Goal: Task Accomplishment & Management: Use online tool/utility

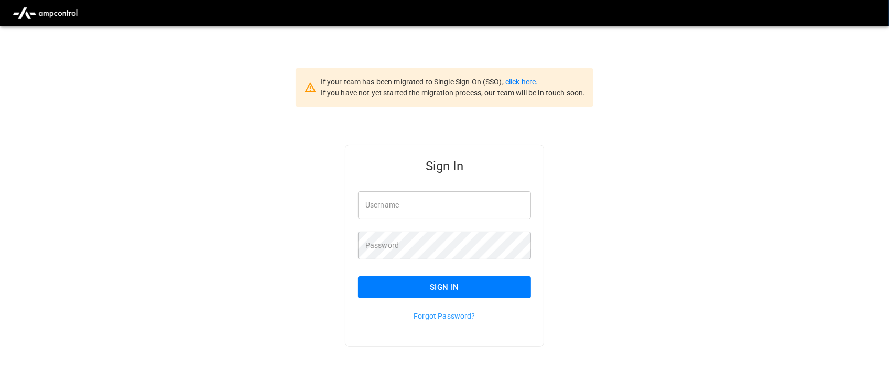
type input "**********"
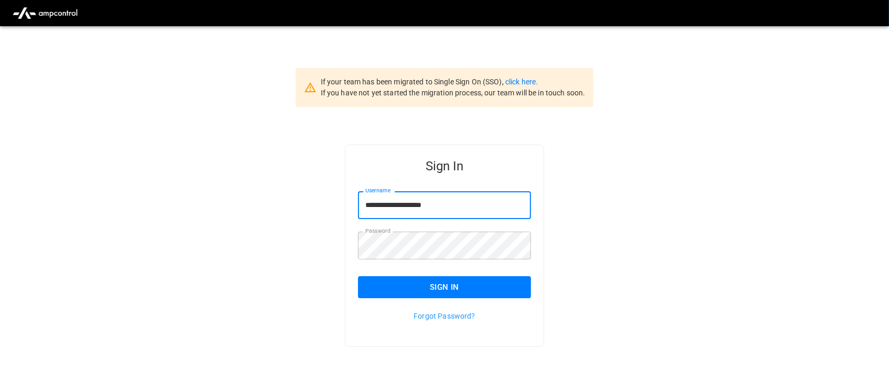
click at [451, 202] on input "**********" at bounding box center [444, 205] width 173 height 28
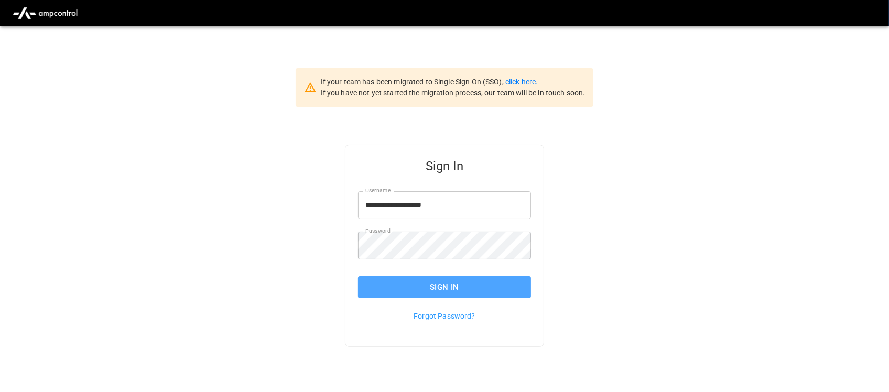
click at [453, 281] on button "Sign In" at bounding box center [444, 287] width 173 height 22
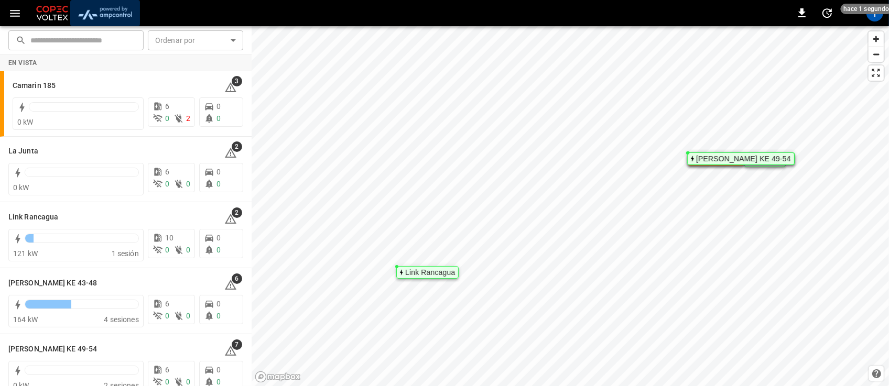
click at [105, 4] on img "menu" at bounding box center [104, 13] width 61 height 20
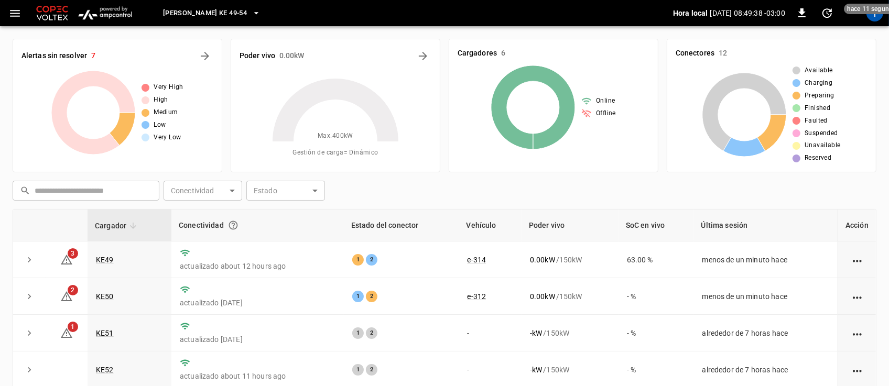
click at [251, 8] on icon "button" at bounding box center [256, 13] width 10 height 10
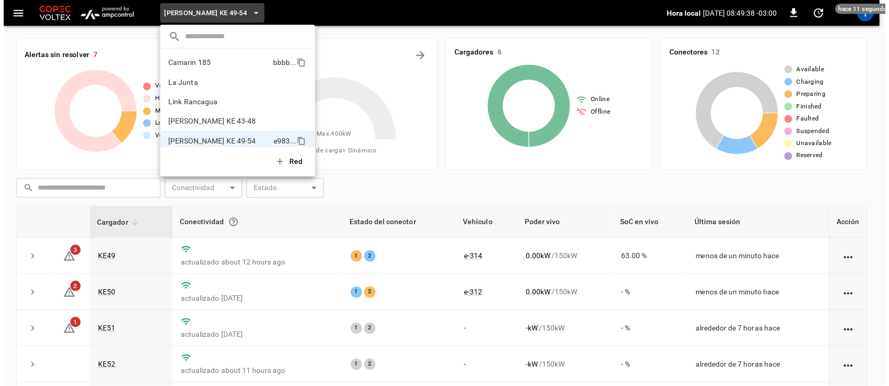
scroll to position [8, 0]
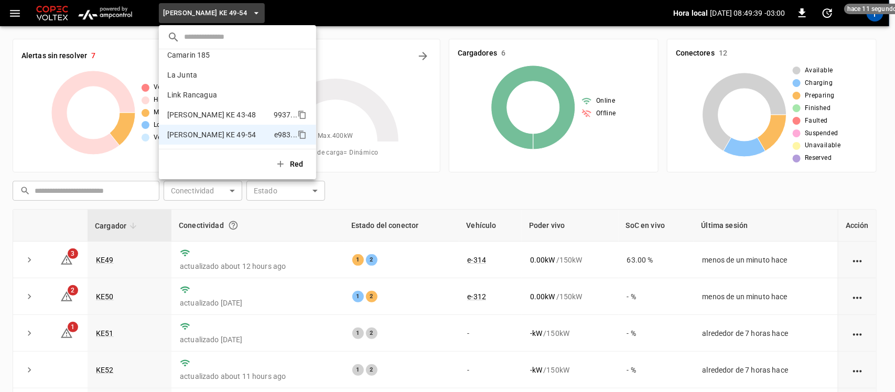
click at [226, 114] on p "[PERSON_NAME] KE 43-48" at bounding box center [218, 115] width 102 height 10
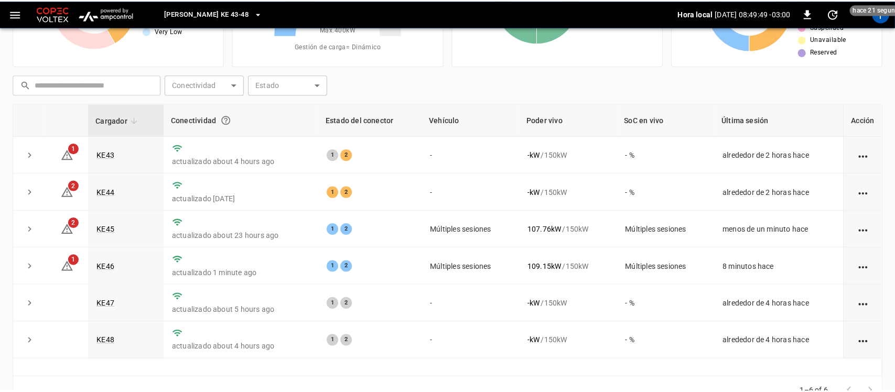
scroll to position [109, 0]
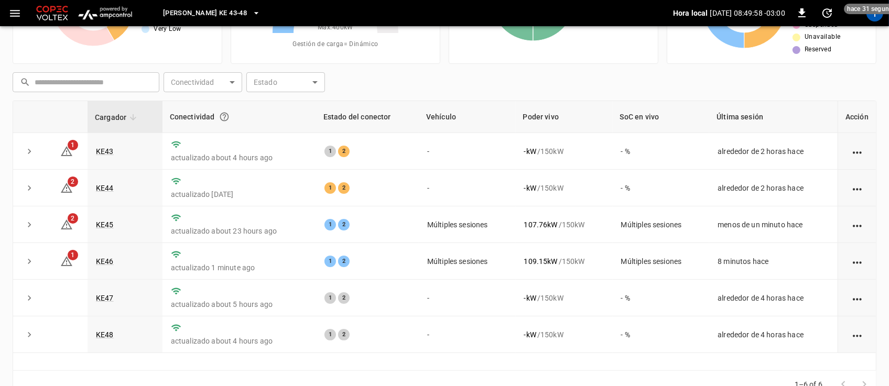
click at [251, 12] on icon "button" at bounding box center [256, 13] width 10 height 10
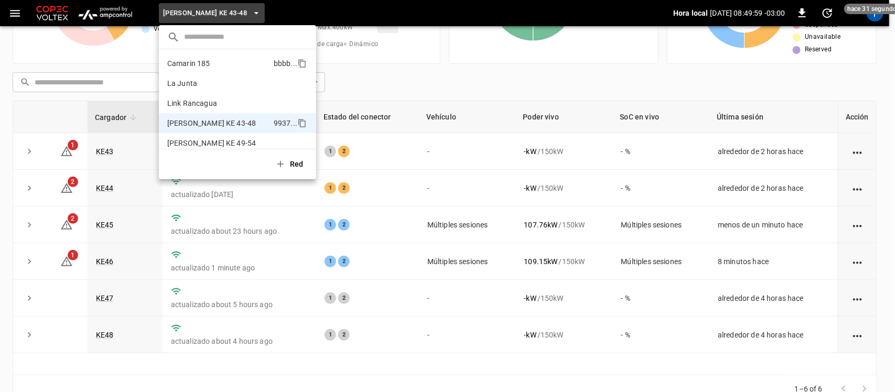
scroll to position [8, 0]
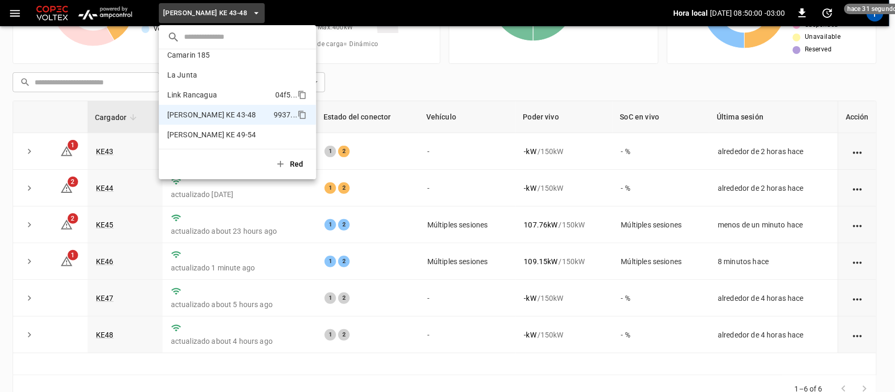
click at [215, 85] on li "Link Rancagua 04f5 ..." at bounding box center [237, 95] width 157 height 20
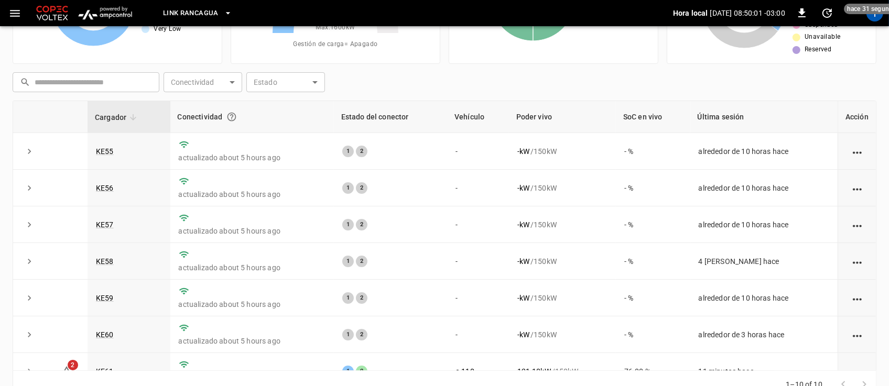
click at [226, 14] on icon "button" at bounding box center [228, 13] width 10 height 10
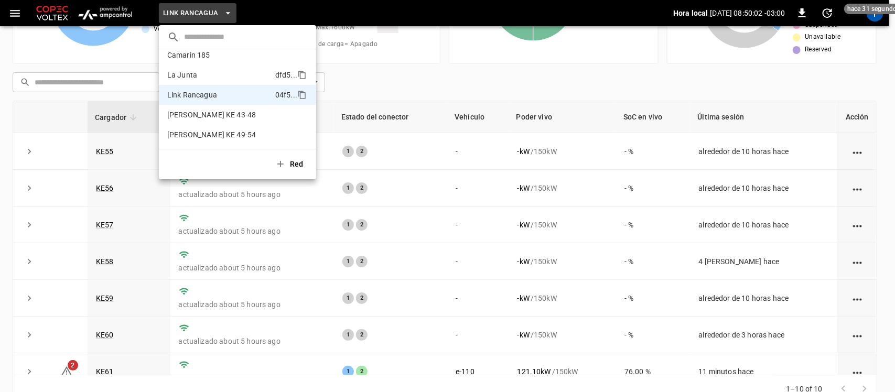
click at [212, 77] on p "La Junta" at bounding box center [219, 75] width 104 height 10
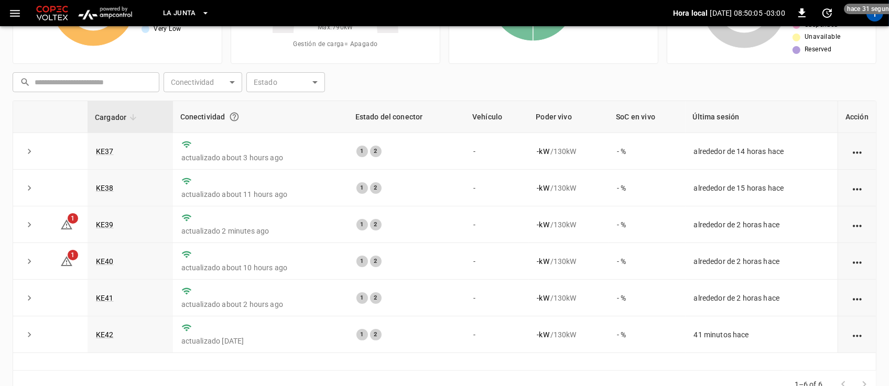
click at [205, 6] on button "La Junta" at bounding box center [186, 13] width 55 height 20
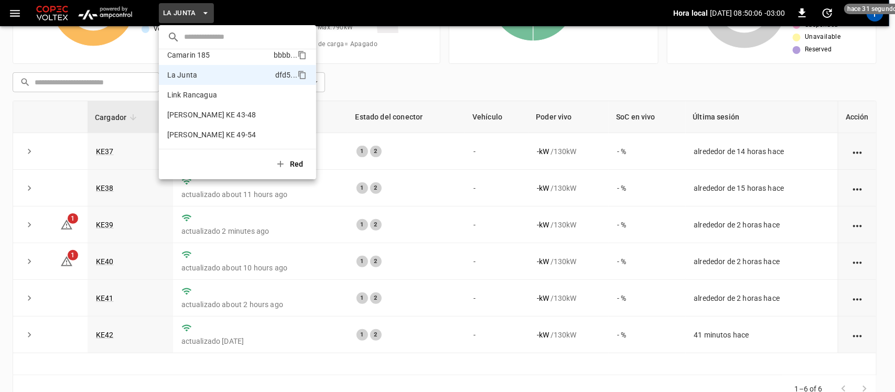
click at [206, 53] on p "Camarin 185" at bounding box center [218, 55] width 102 height 10
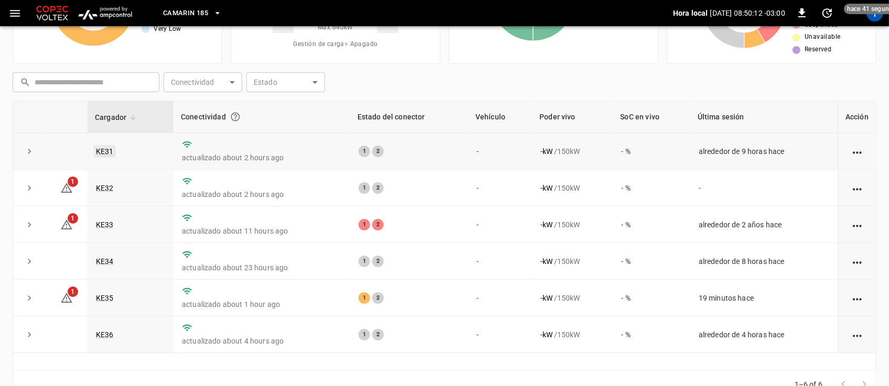
click at [104, 149] on link "KE31" at bounding box center [105, 151] width 22 height 13
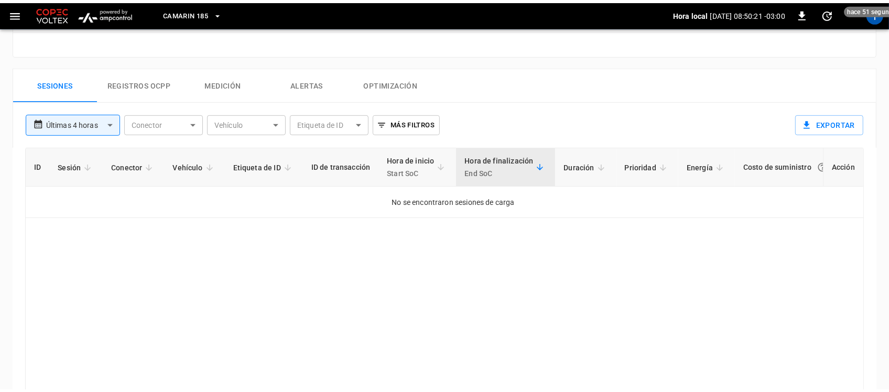
scroll to position [473, 0]
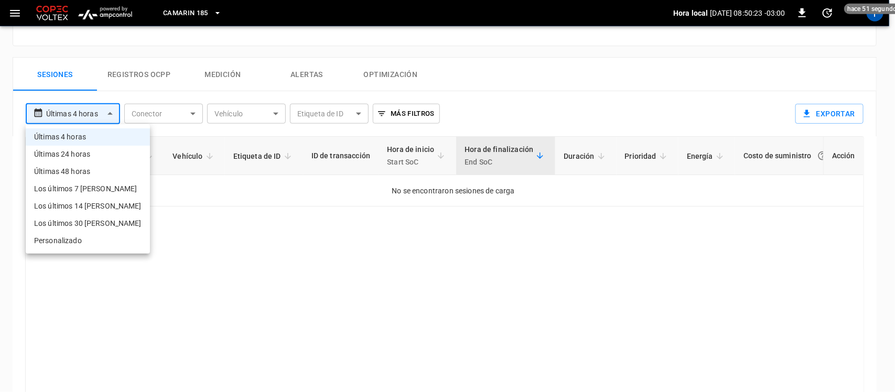
click at [93, 149] on li "Últimas 24 horas" at bounding box center [88, 154] width 124 height 17
type input "**********"
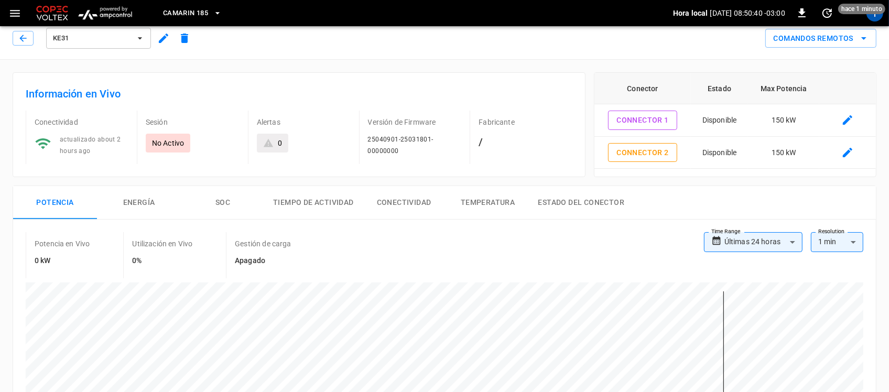
scroll to position [0, 0]
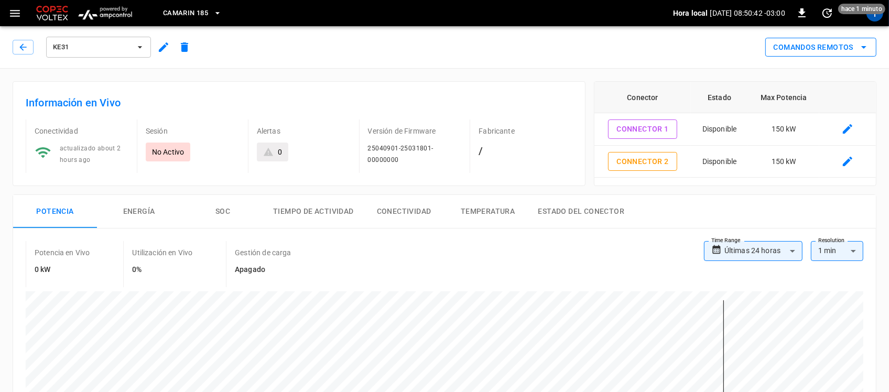
click at [821, 45] on button "Comandos Remotos" at bounding box center [820, 47] width 111 height 19
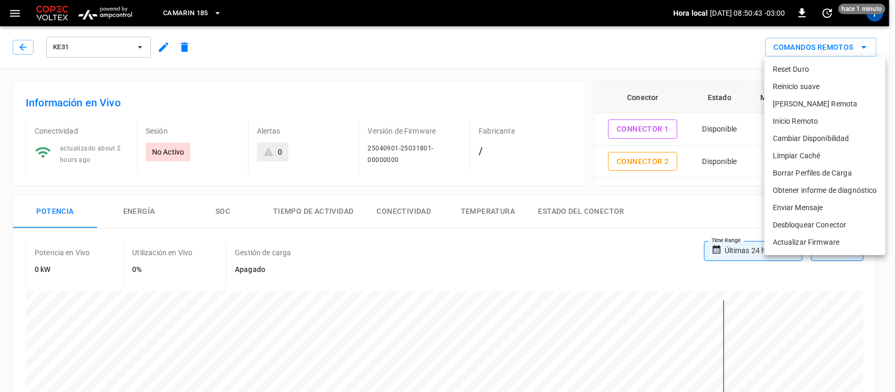
click at [816, 66] on li "Reset Duro" at bounding box center [824, 69] width 121 height 17
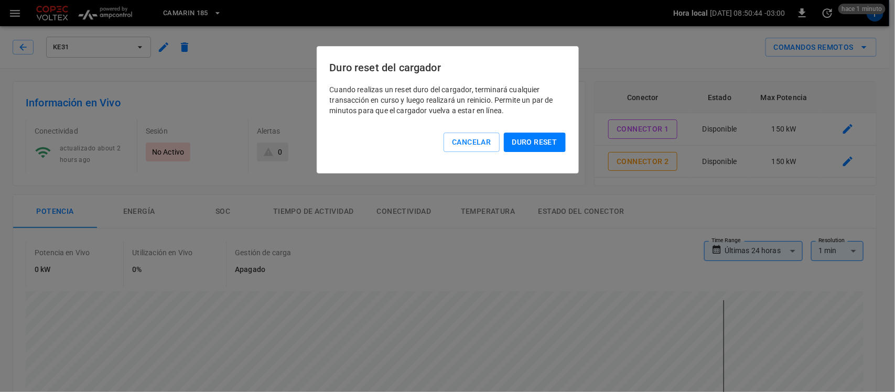
click at [533, 135] on button "Duro reset" at bounding box center [535, 142] width 62 height 19
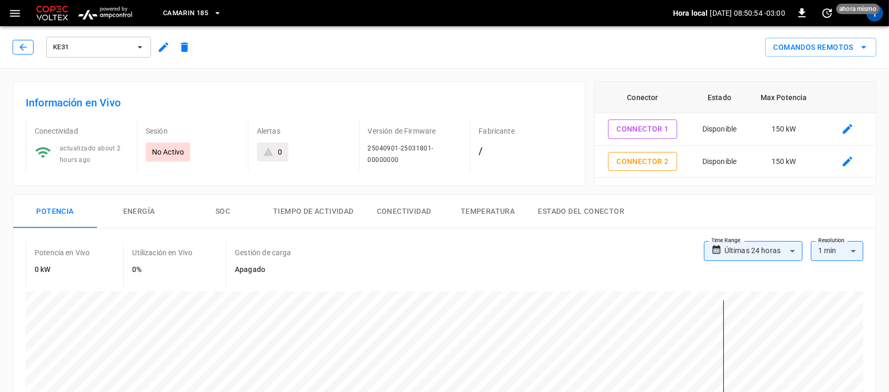
click at [14, 43] on button "button" at bounding box center [23, 47] width 21 height 15
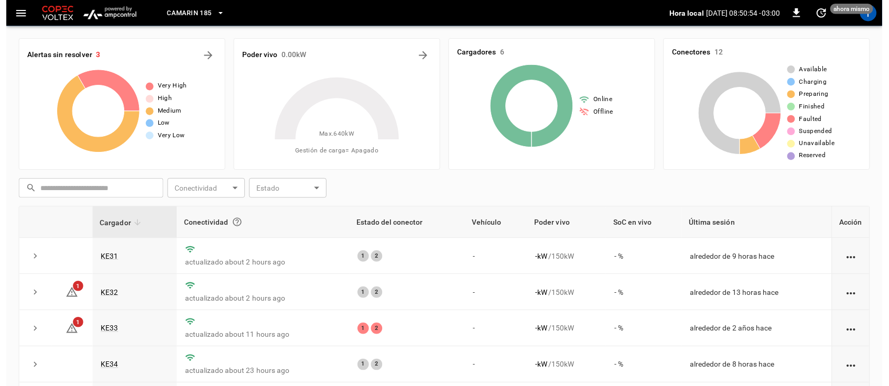
scroll to position [109, 0]
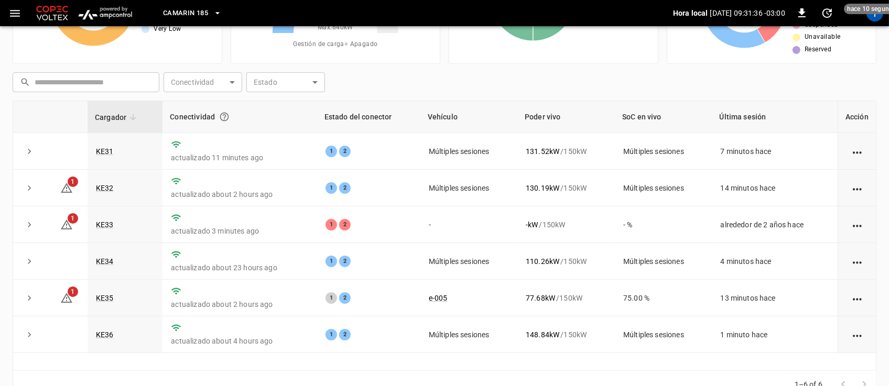
click at [216, 13] on icon "button" at bounding box center [217, 13] width 10 height 10
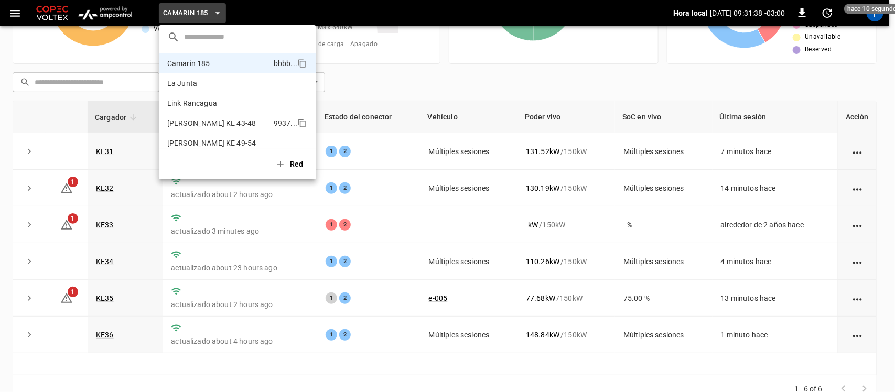
click at [199, 120] on p "[PERSON_NAME] KE 43-48" at bounding box center [218, 123] width 102 height 10
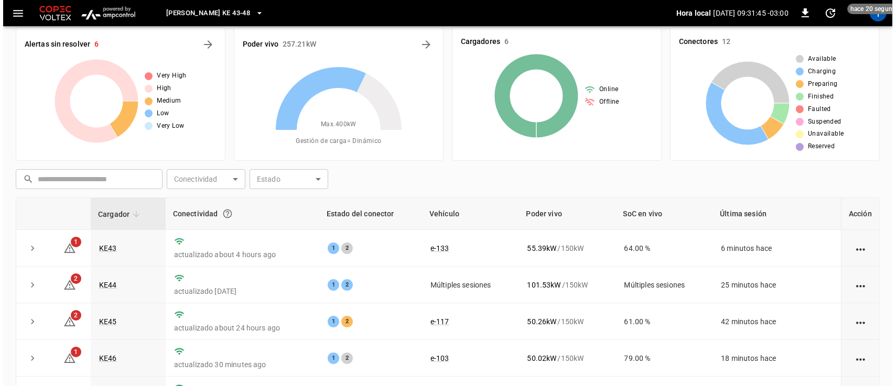
scroll to position [0, 0]
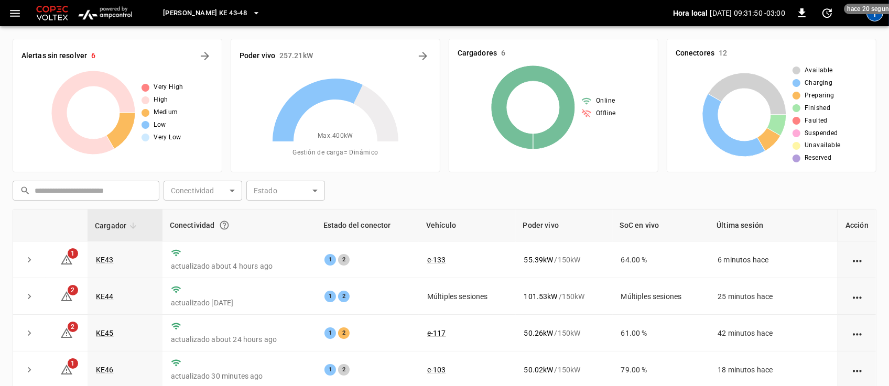
click at [874, 20] on div "T" at bounding box center [874, 13] width 17 height 17
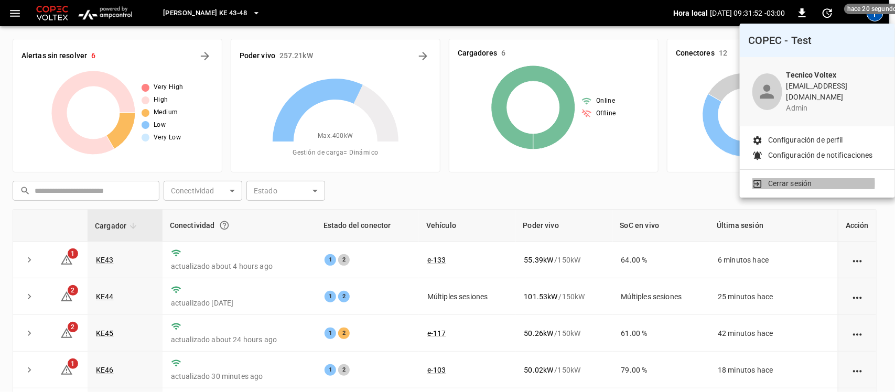
click at [806, 178] on p "Cerrar sesión" at bounding box center [790, 183] width 44 height 11
